Goal: Task Accomplishment & Management: Use online tool/utility

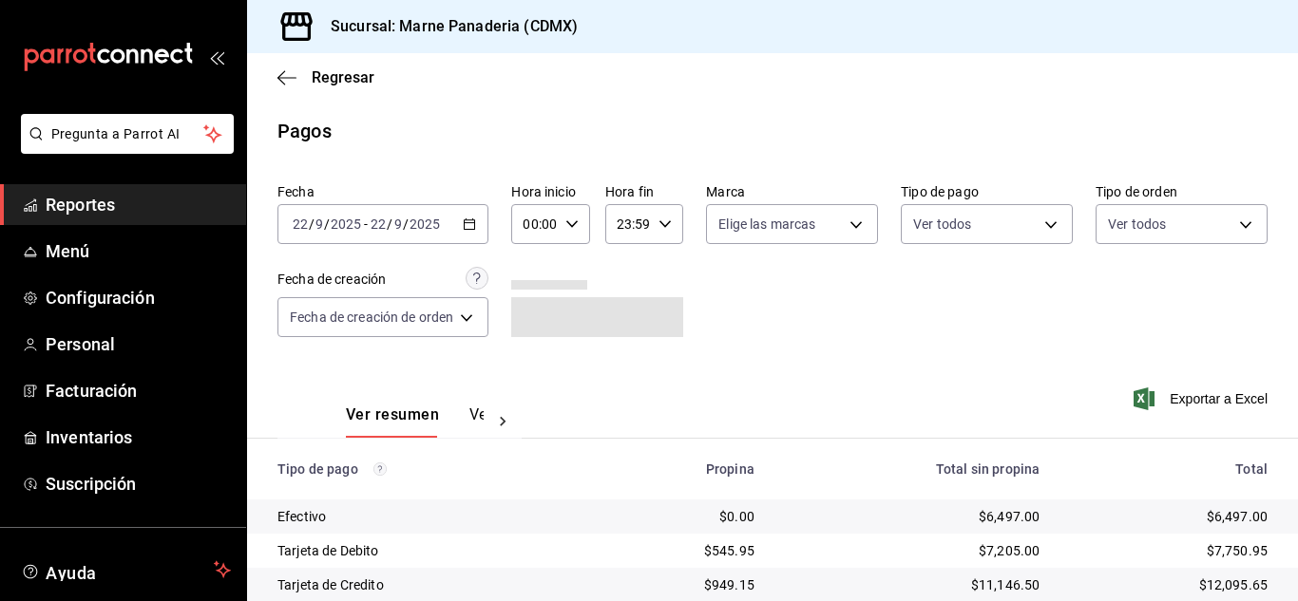
click at [473, 221] on icon "button" at bounding box center [469, 224] width 13 height 13
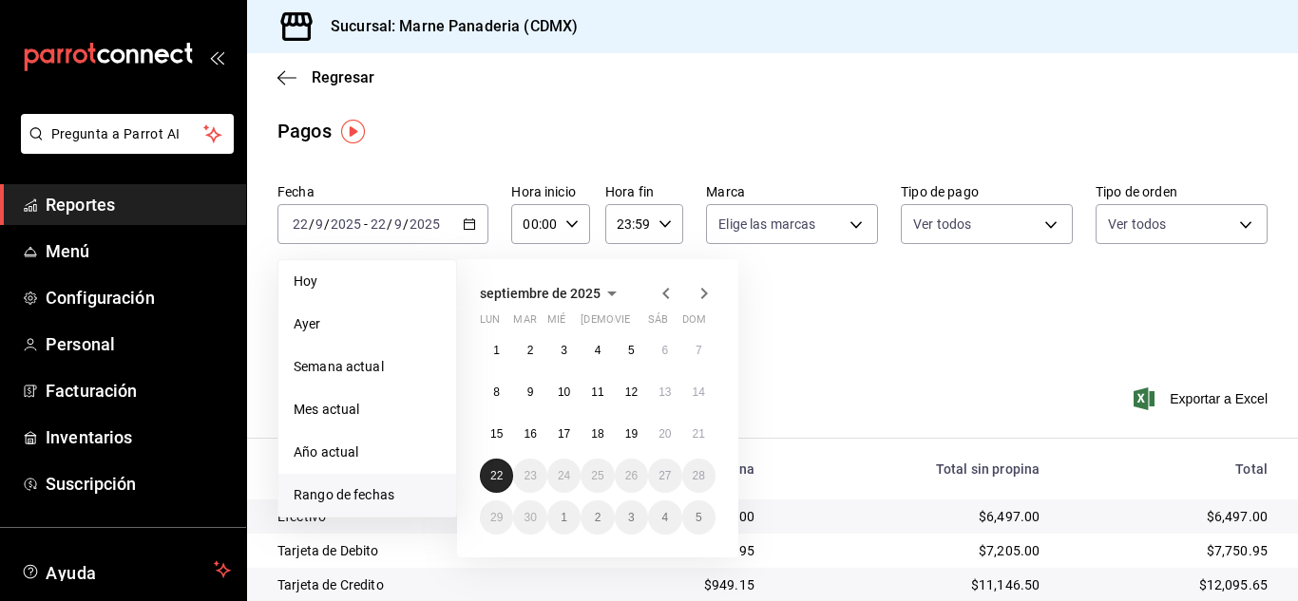
click at [499, 481] on abbr "22" at bounding box center [496, 475] width 12 height 13
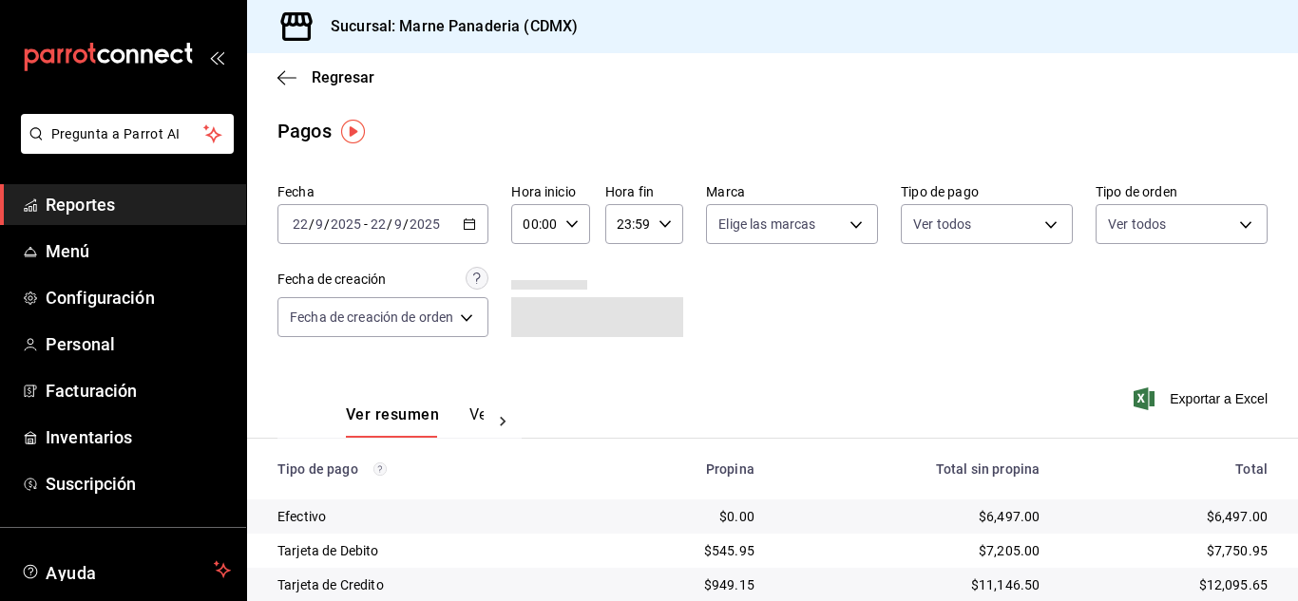
click at [86, 207] on span "Reportes" at bounding box center [138, 205] width 185 height 26
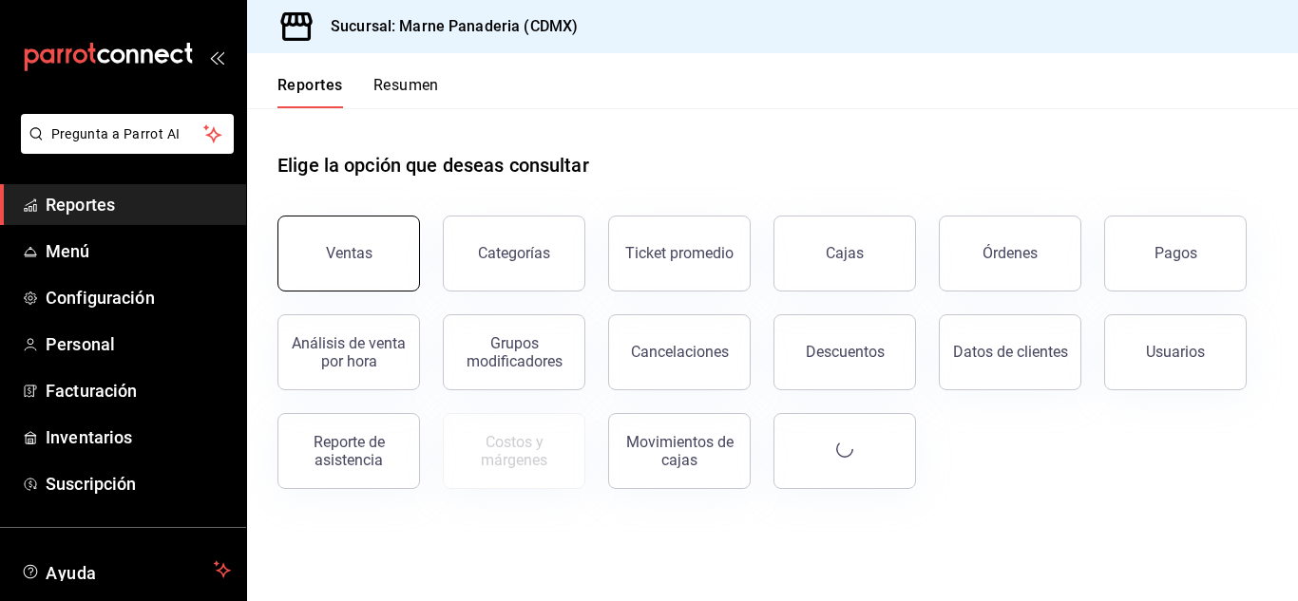
click at [408, 274] on button "Ventas" at bounding box center [348, 254] width 143 height 76
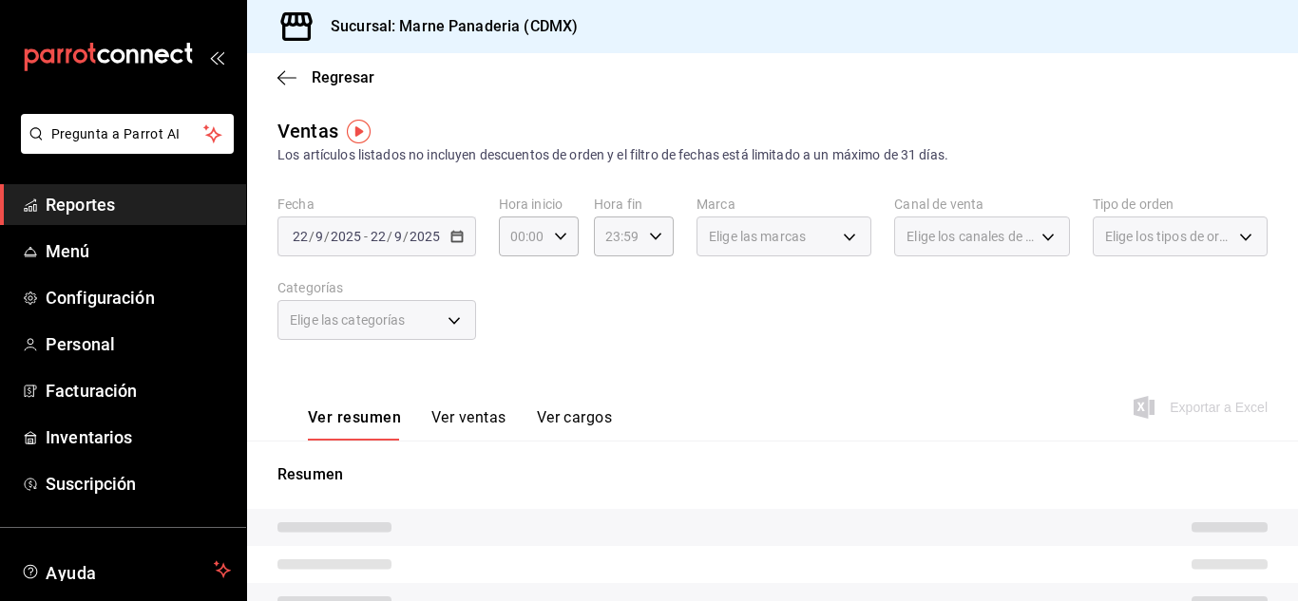
click at [459, 245] on div "[DATE] [DATE] - [DATE] [DATE]" at bounding box center [376, 237] width 199 height 40
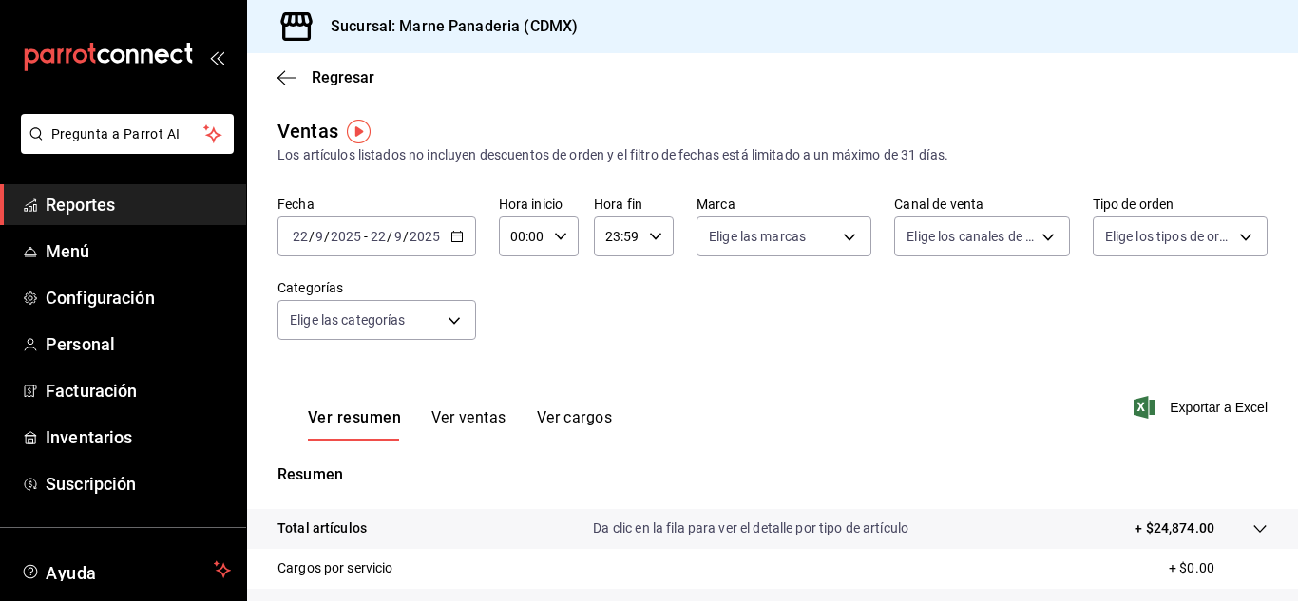
click at [459, 245] on div "[DATE] [DATE] - [DATE] [DATE]" at bounding box center [376, 237] width 199 height 40
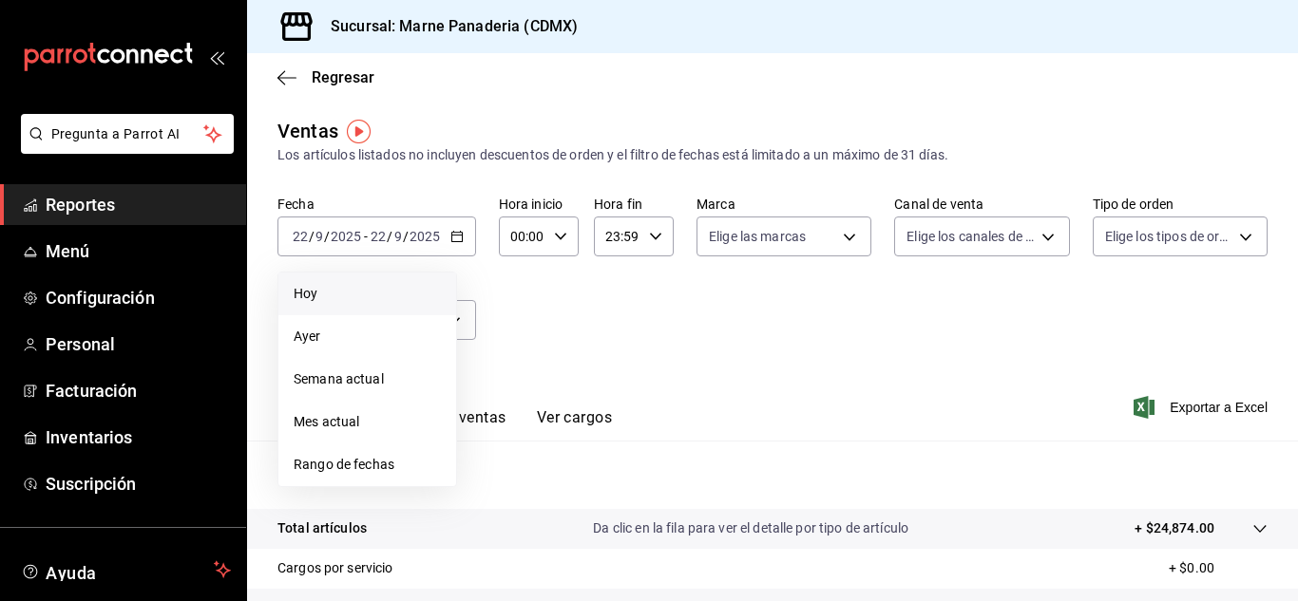
click at [391, 306] on li "Hoy" at bounding box center [367, 294] width 178 height 43
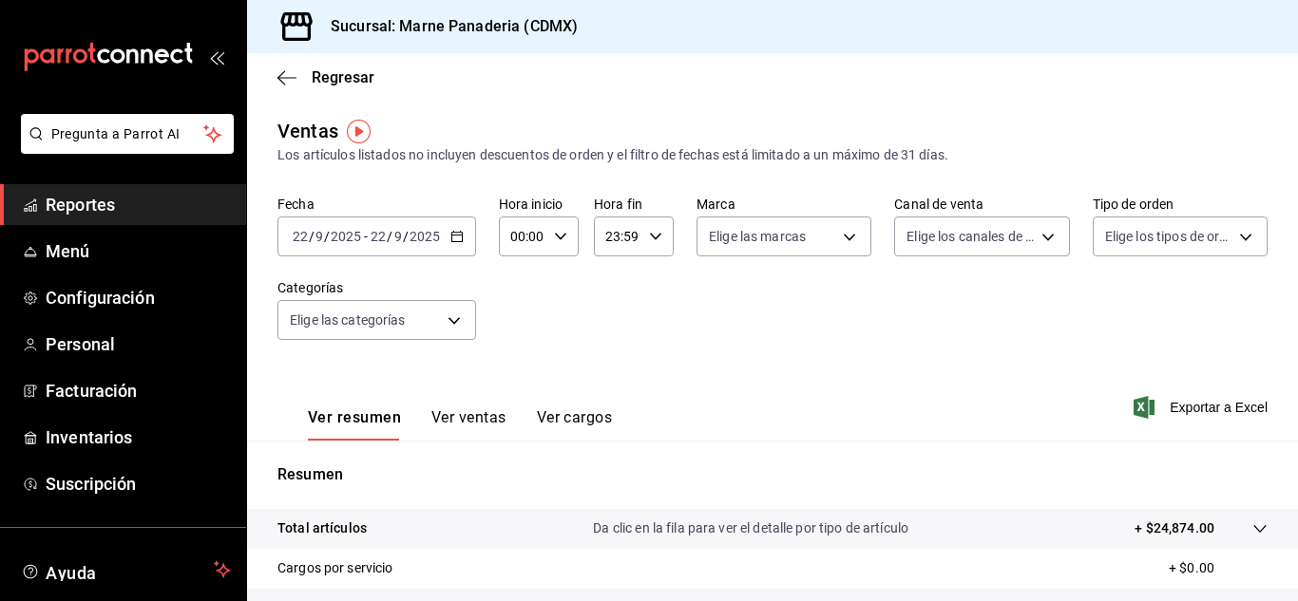
click at [456, 434] on button "Ver ventas" at bounding box center [468, 425] width 75 height 32
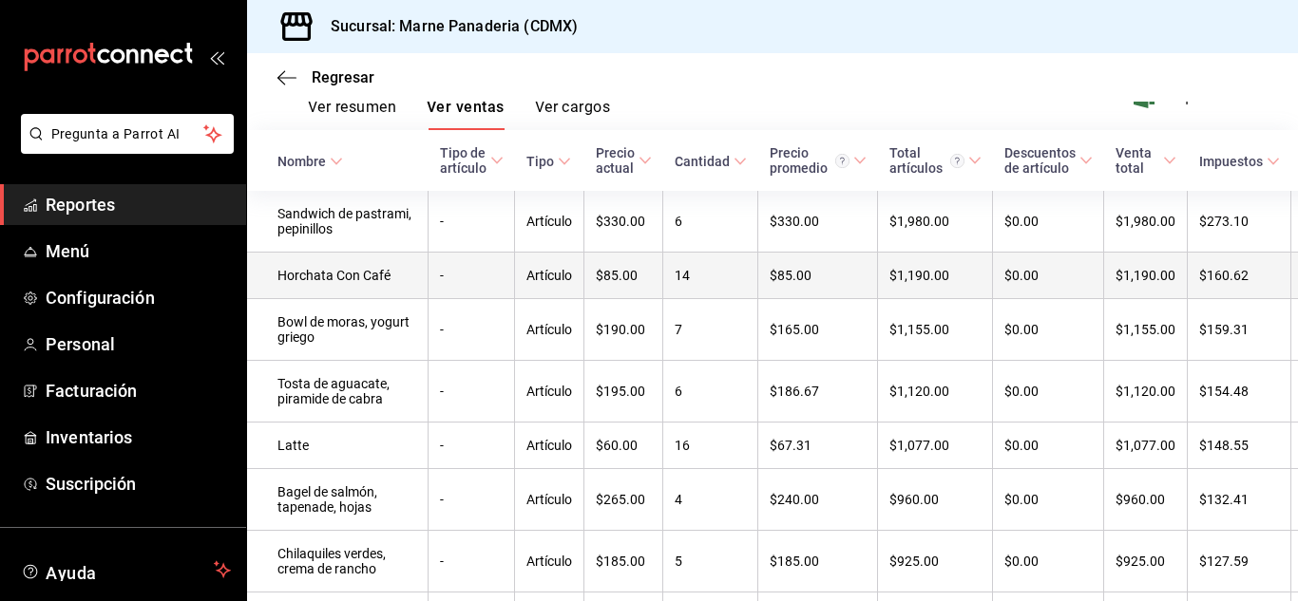
scroll to position [310, 0]
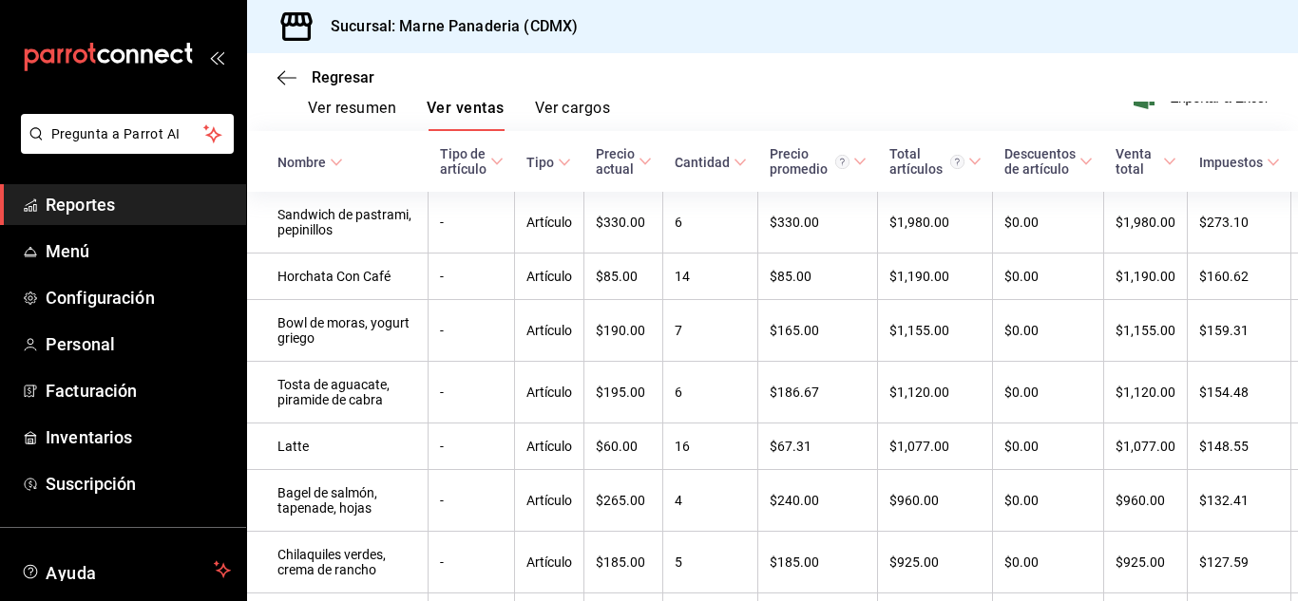
click at [675, 162] on div "Cantidad" at bounding box center [702, 162] width 55 height 15
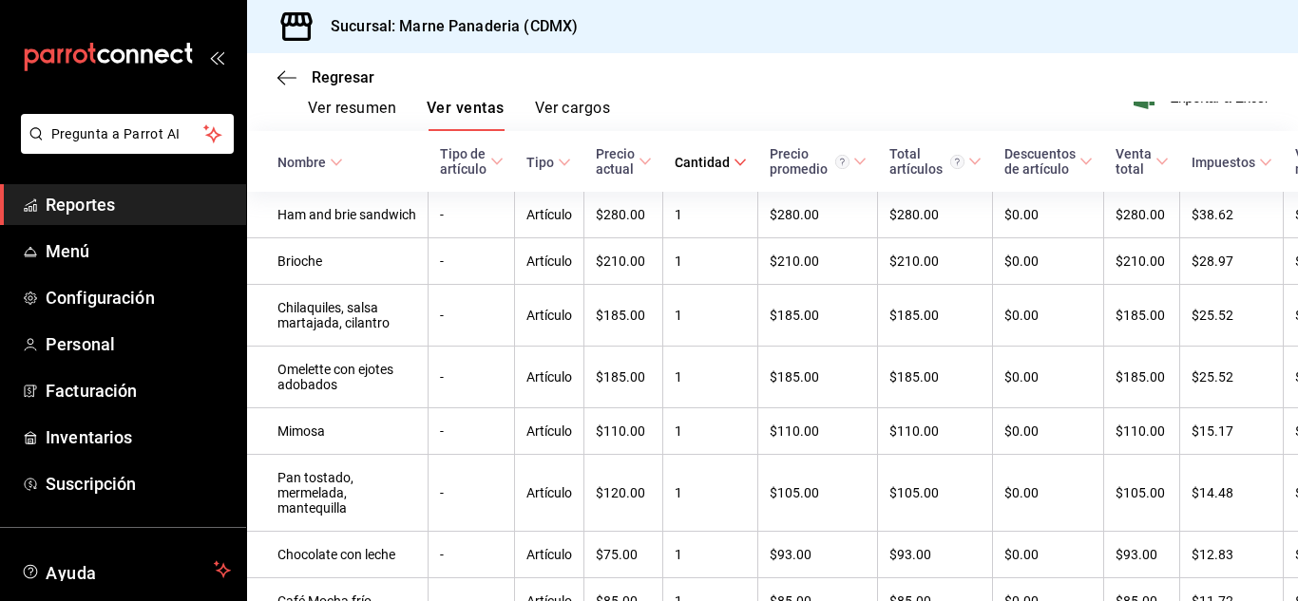
click at [675, 169] on div "Cantidad" at bounding box center [702, 162] width 55 height 15
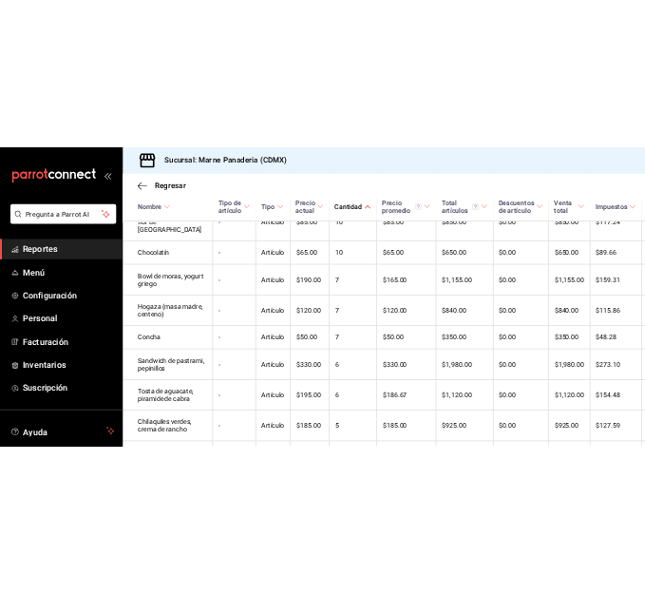
scroll to position [0, 0]
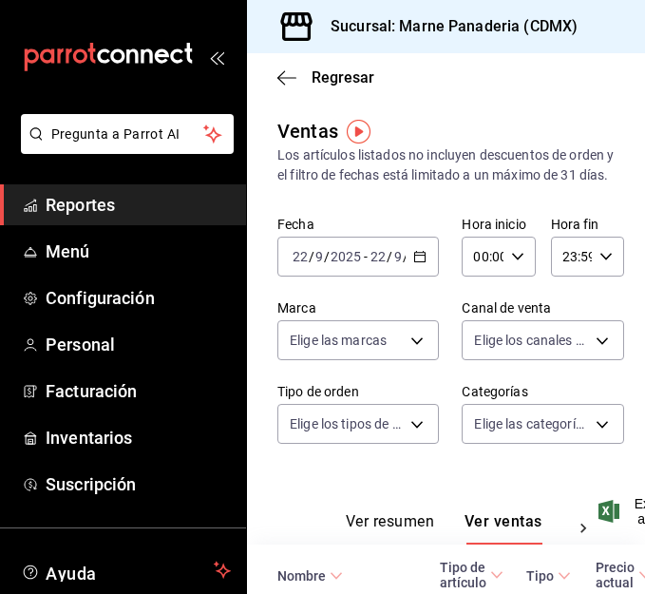
click at [100, 193] on span "Reportes" at bounding box center [138, 205] width 185 height 26
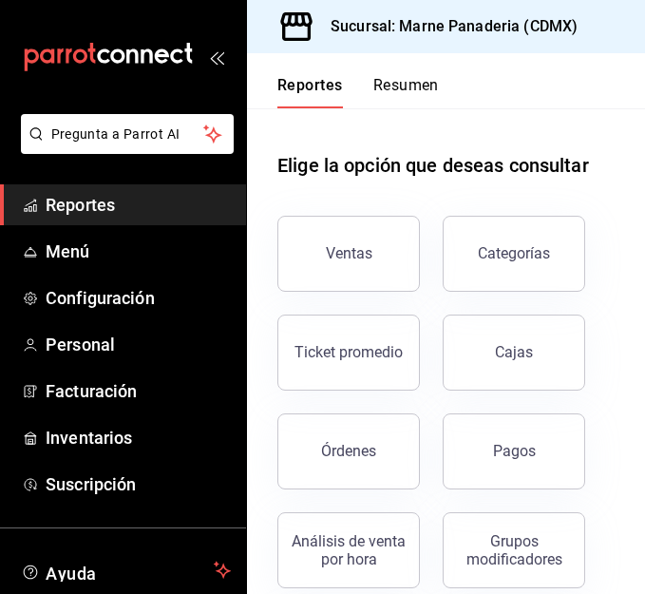
click at [92, 201] on span "Reportes" at bounding box center [138, 205] width 185 height 26
click at [501, 438] on button "Pagos" at bounding box center [514, 451] width 143 height 76
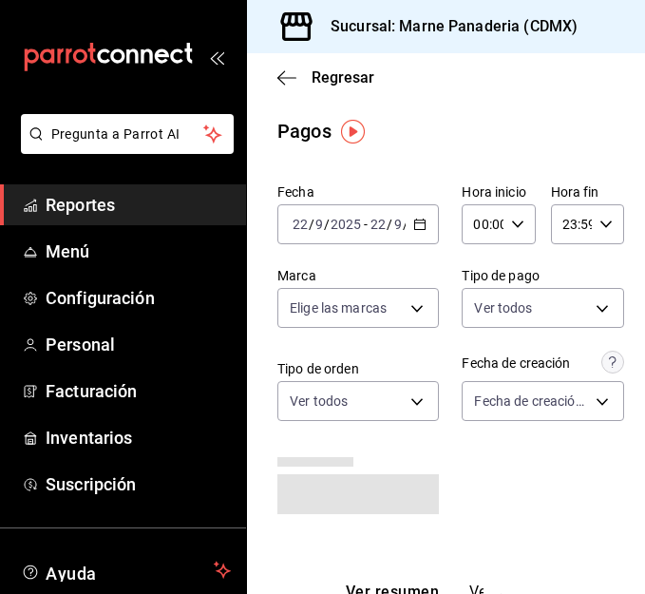
scroll to position [376, 0]
